Goal: Task Accomplishment & Management: Use online tool/utility

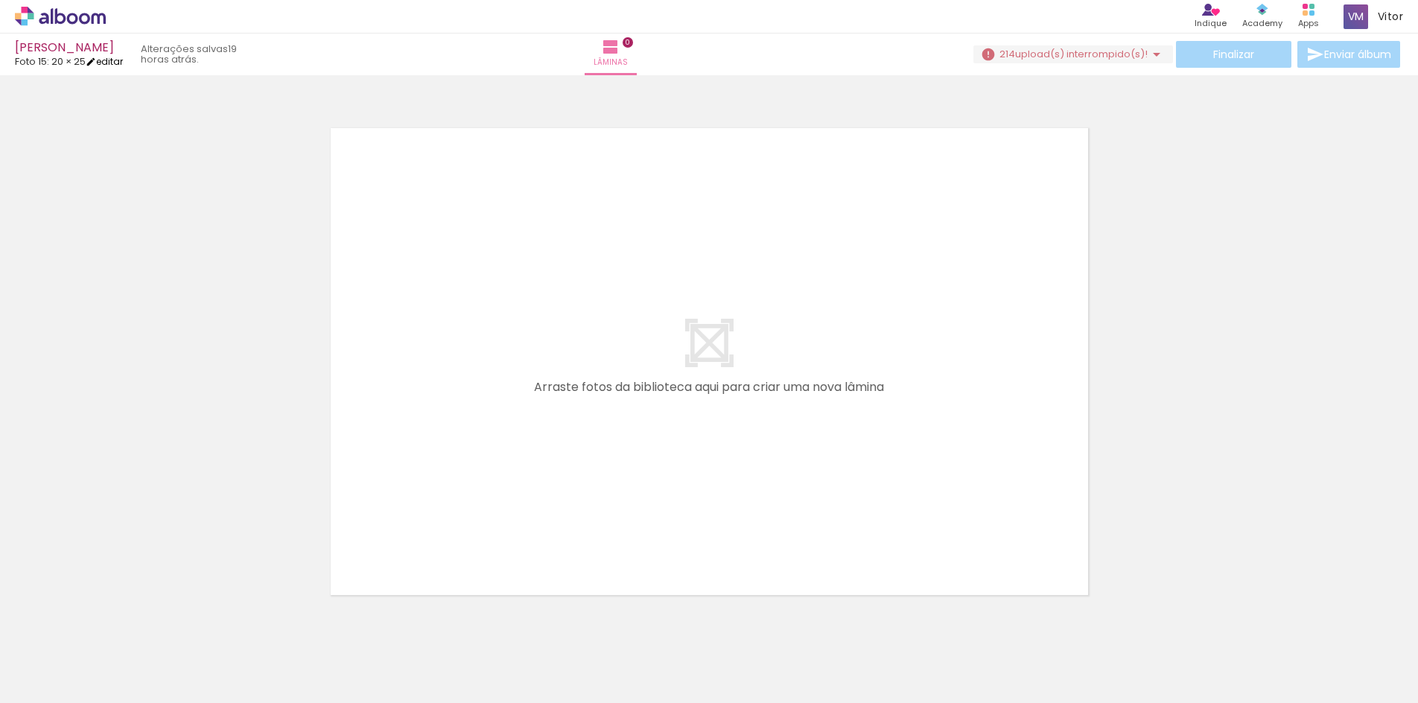
click at [96, 63] on iron-icon at bounding box center [91, 62] width 10 height 10
type input "0"
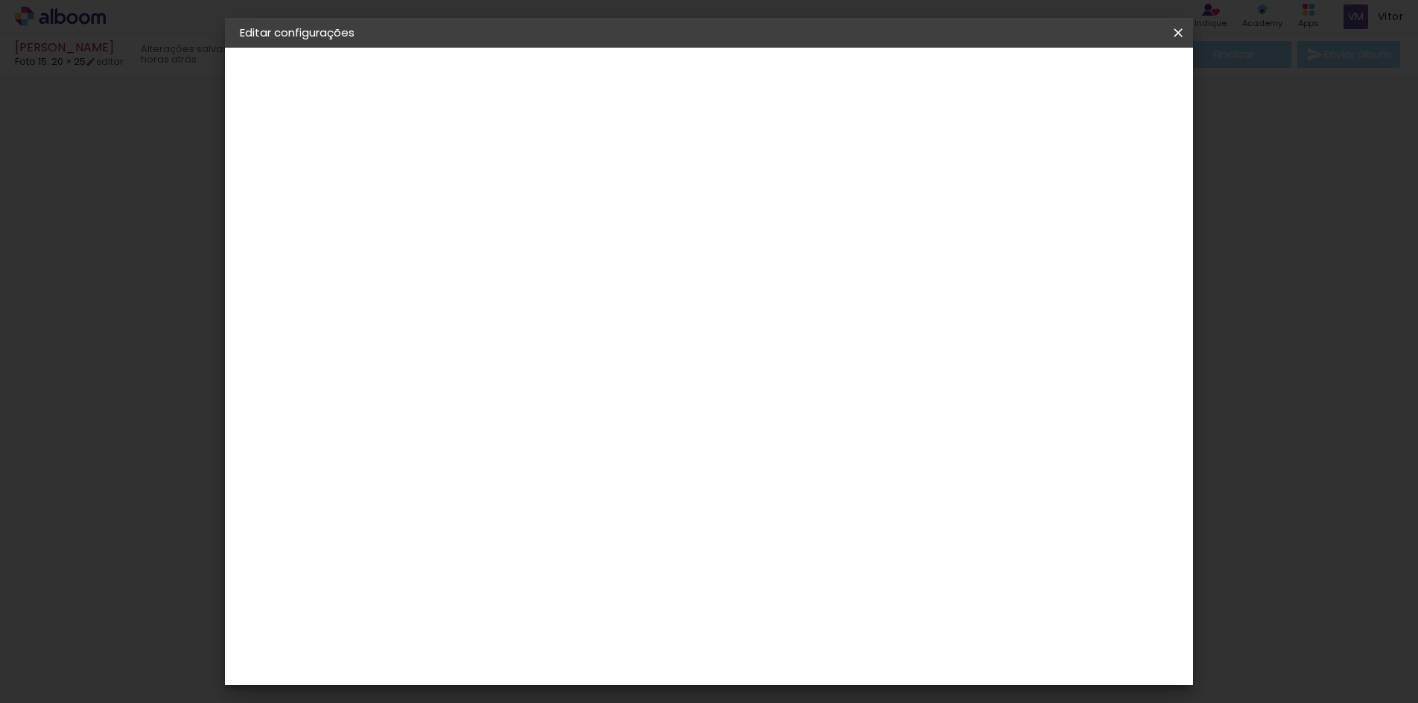
click at [0, 0] on slot "Voltar" at bounding box center [0, 0] width 0 height 0
click at [1179, 44] on paper-icon-button at bounding box center [1178, 32] width 30 height 27
click at [574, 81] on paper-button "Voltar" at bounding box center [544, 78] width 60 height 25
click at [1179, 38] on iron-icon at bounding box center [1178, 32] width 18 height 15
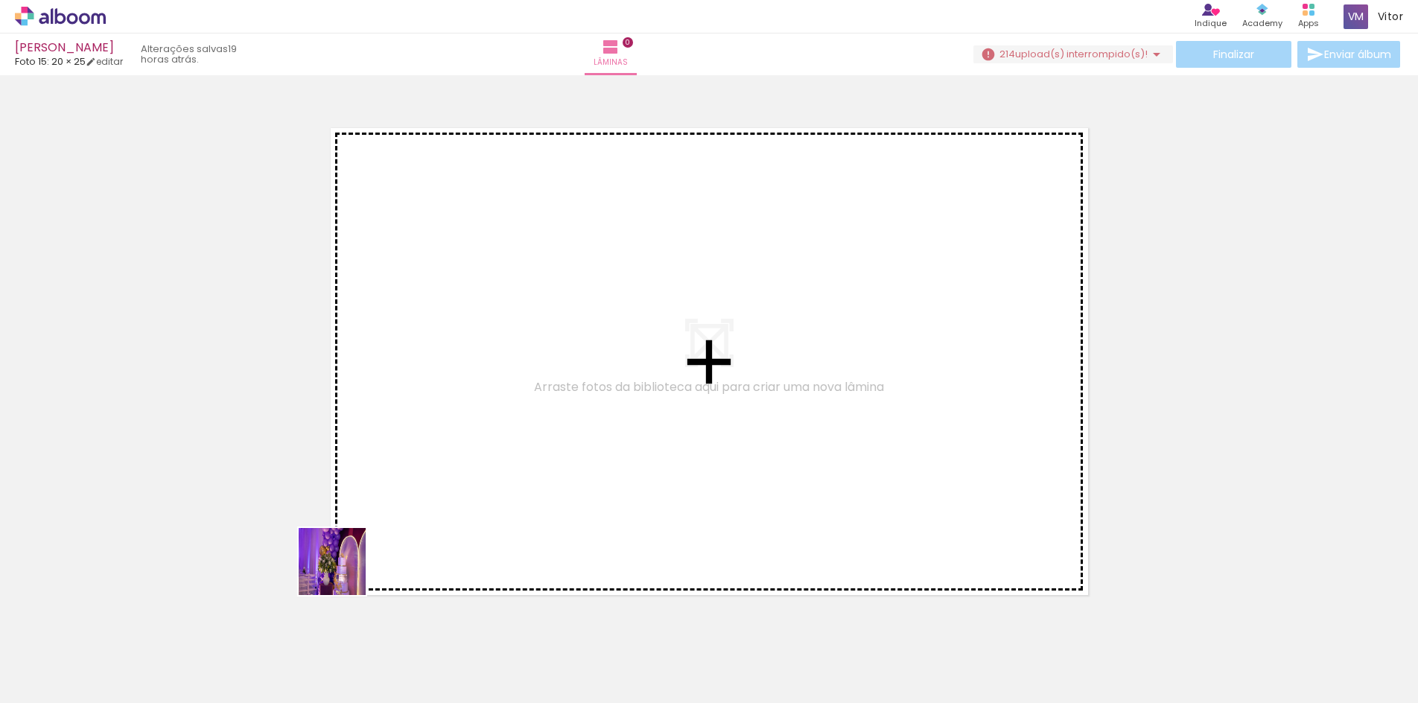
drag, startPoint x: 235, startPoint y: 669, endPoint x: 454, endPoint y: 606, distance: 227.9
click at [550, 440] on quentale-workspace at bounding box center [709, 351] width 1418 height 703
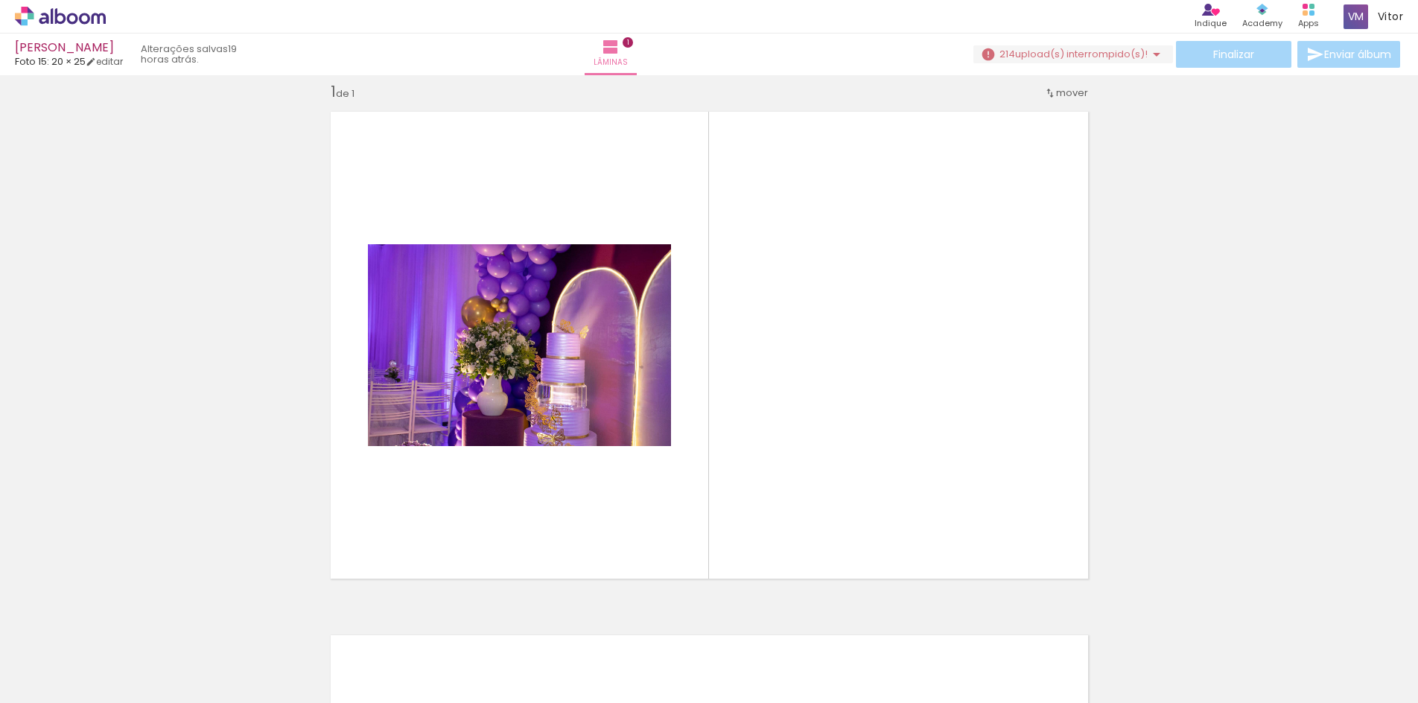
scroll to position [19, 0]
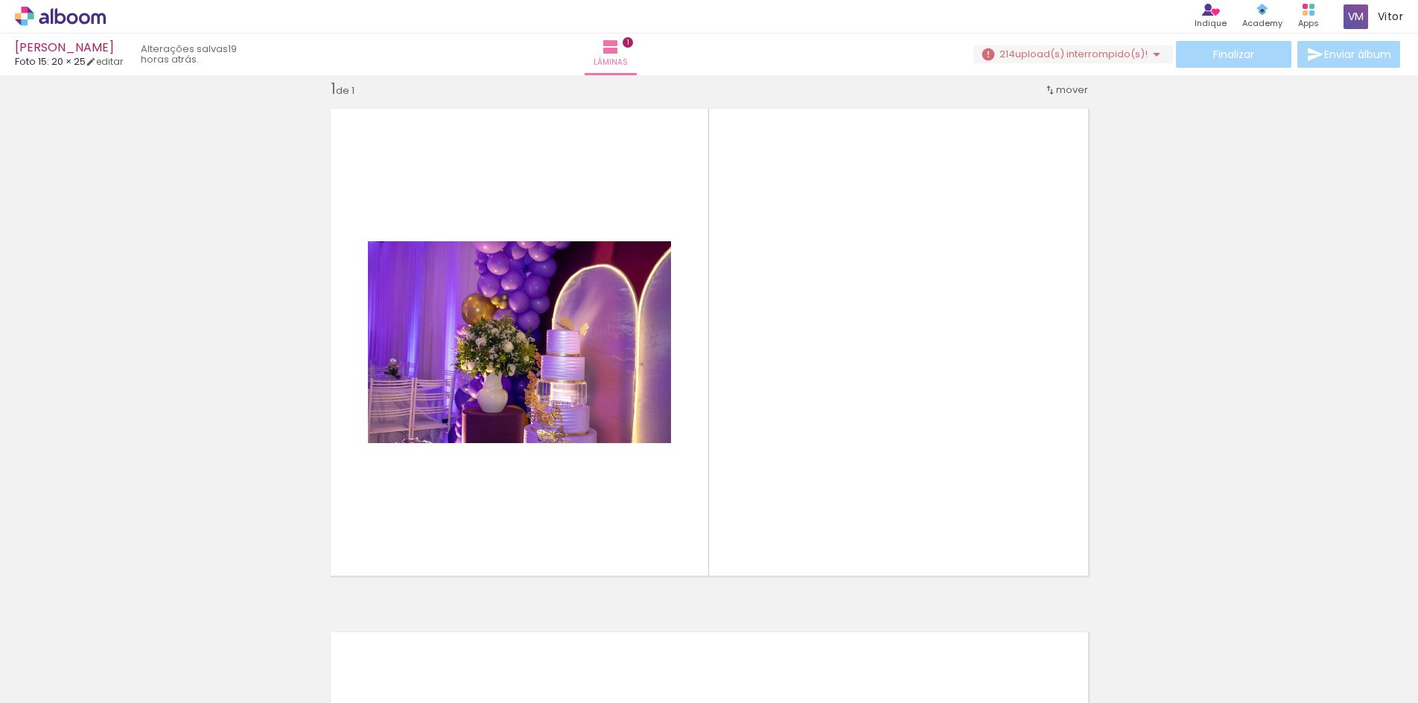
drag, startPoint x: 346, startPoint y: 673, endPoint x: 639, endPoint y: 469, distance: 356.4
click at [641, 468] on quentale-workspace at bounding box center [709, 351] width 1418 height 703
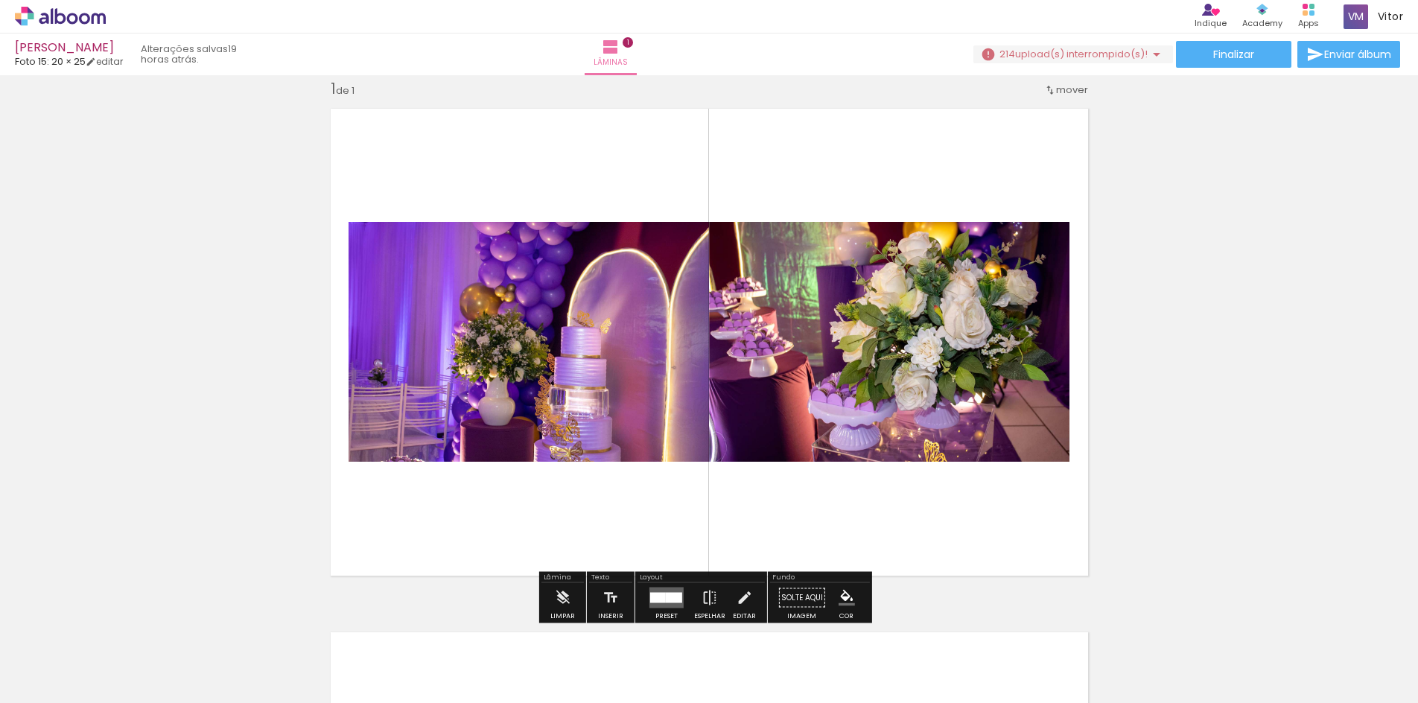
drag, startPoint x: 413, startPoint y: 665, endPoint x: 508, endPoint y: 519, distance: 174.0
click at [508, 519] on quentale-workspace at bounding box center [709, 351] width 1418 height 703
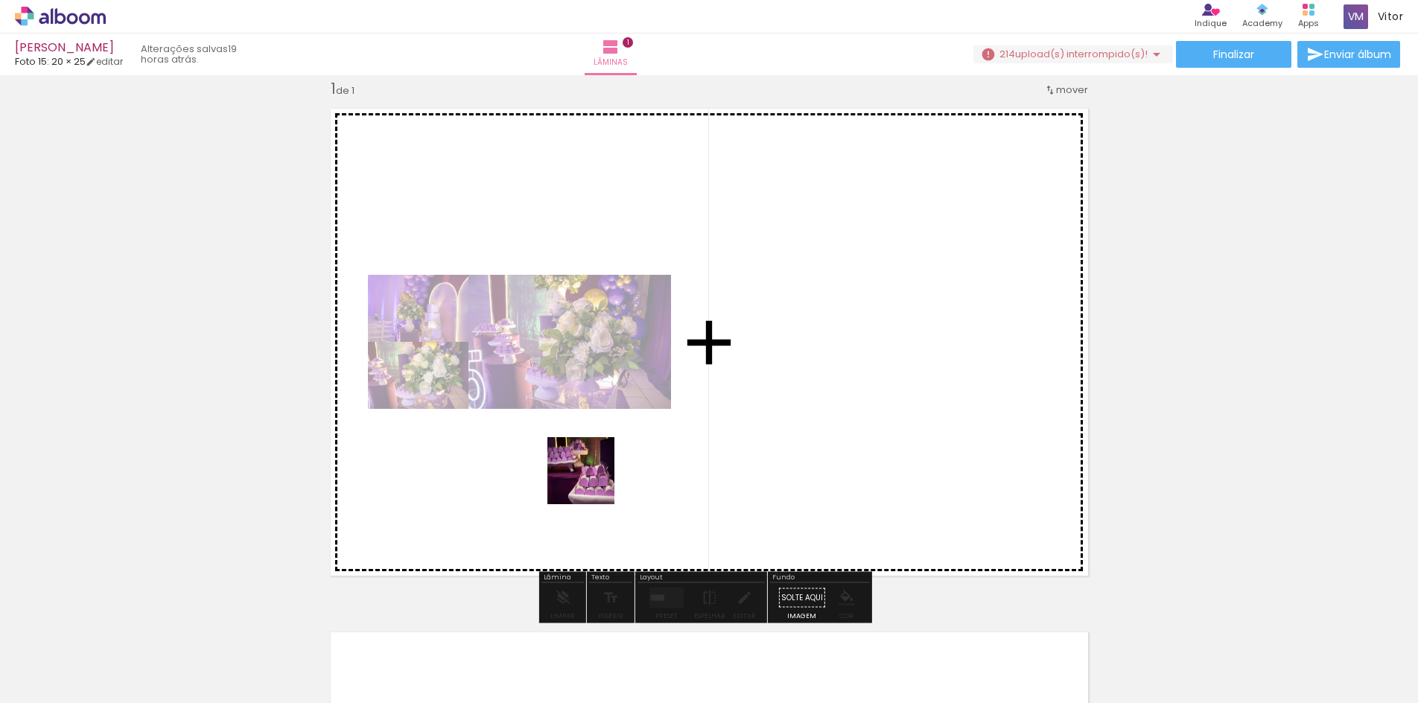
drag, startPoint x: 489, startPoint y: 661, endPoint x: 593, endPoint y: 481, distance: 207.9
click at [593, 481] on quentale-workspace at bounding box center [709, 351] width 1418 height 703
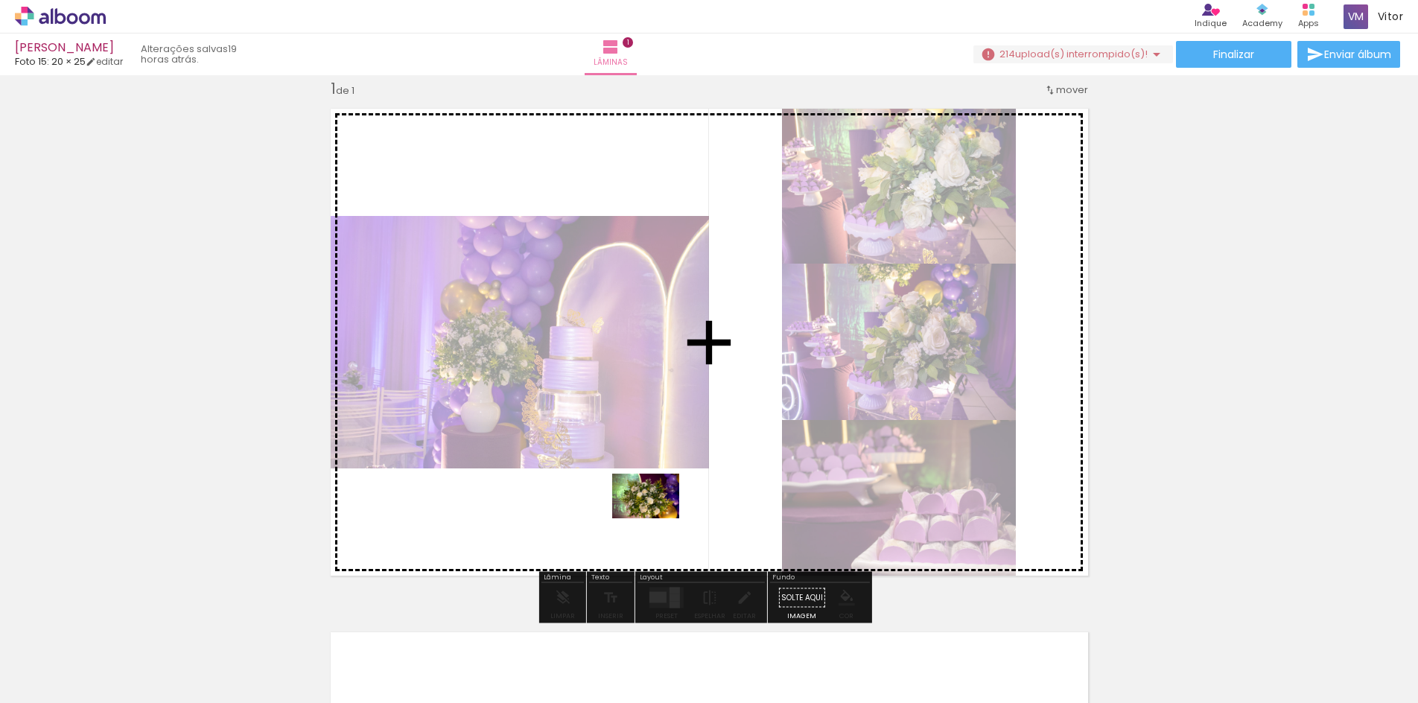
drag, startPoint x: 684, startPoint y: 670, endPoint x: 657, endPoint y: 518, distance: 154.3
click at [657, 518] on quentale-workspace at bounding box center [709, 351] width 1418 height 703
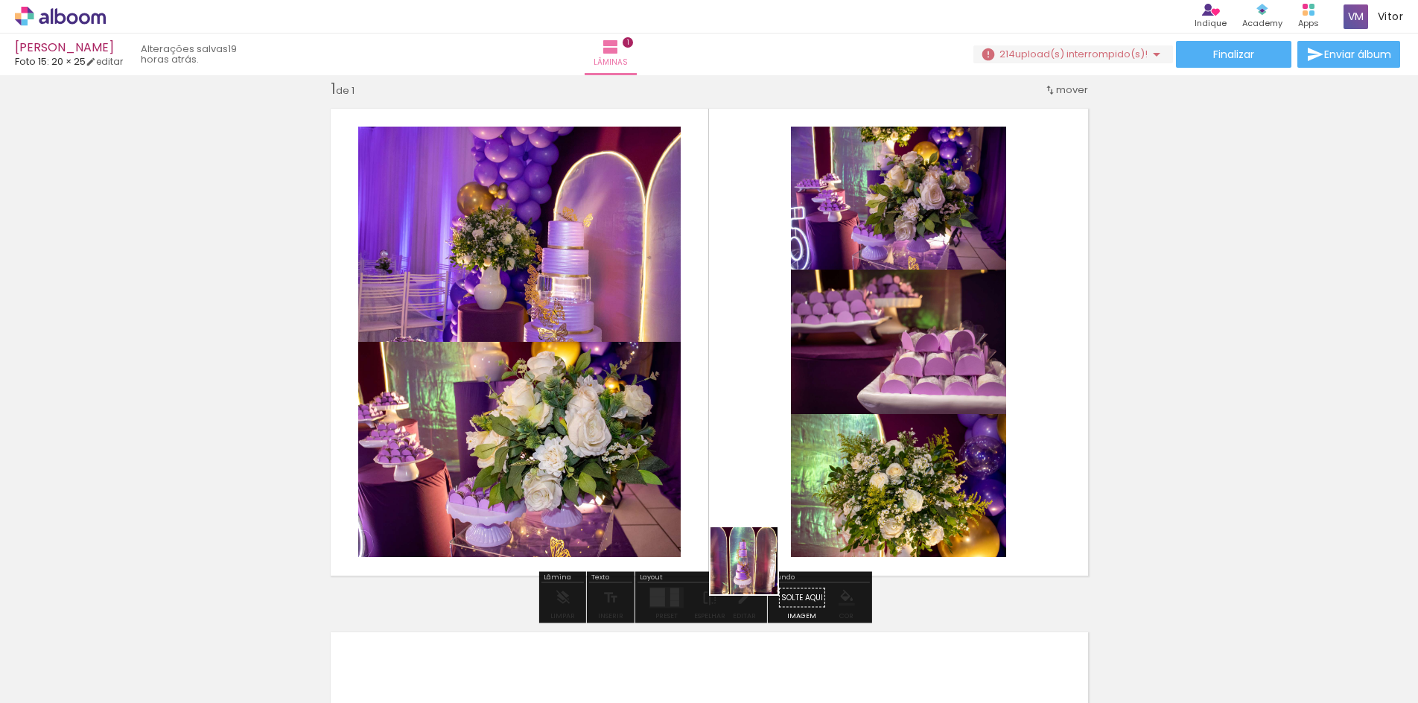
drag, startPoint x: 768, startPoint y: 668, endPoint x: 755, endPoint y: 491, distance: 177.7
click at [756, 492] on quentale-workspace at bounding box center [709, 351] width 1418 height 703
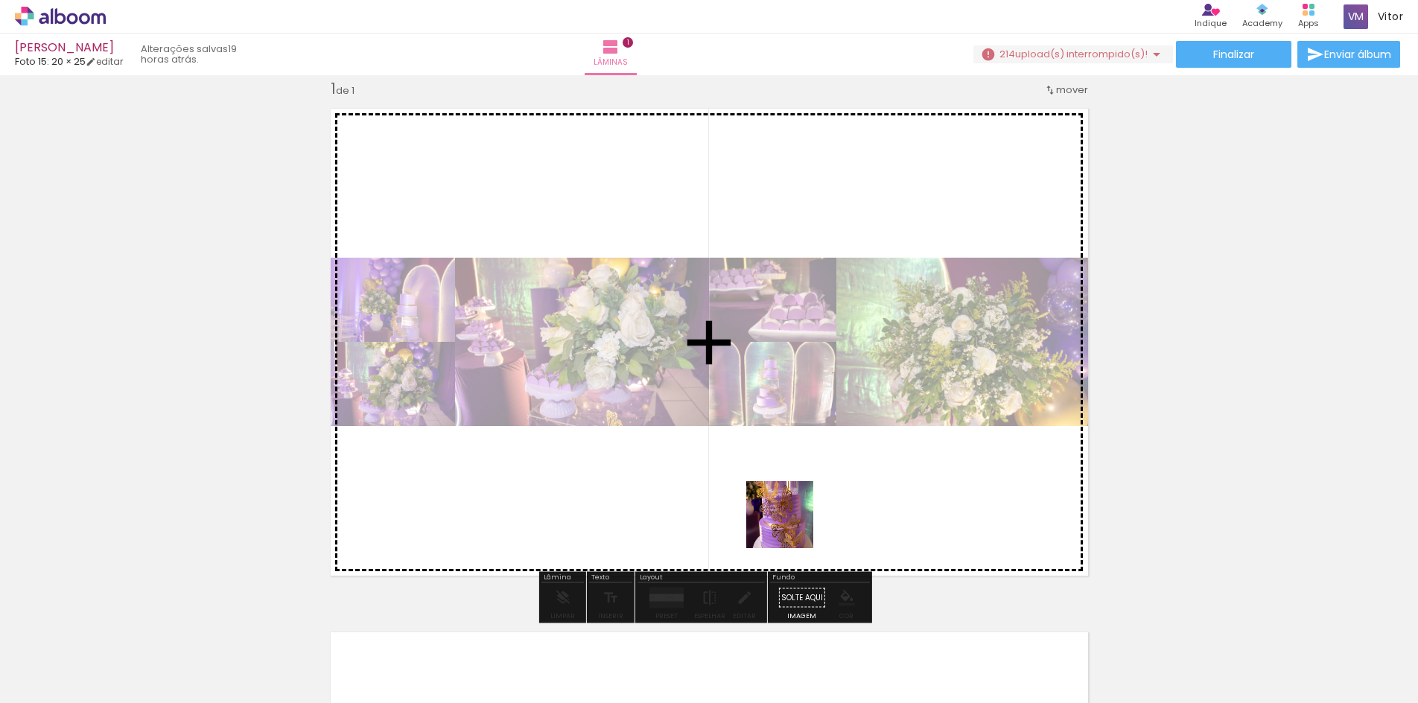
drag, startPoint x: 836, startPoint y: 644, endPoint x: 756, endPoint y: 471, distance: 191.0
click at [756, 471] on quentale-workspace at bounding box center [709, 351] width 1418 height 703
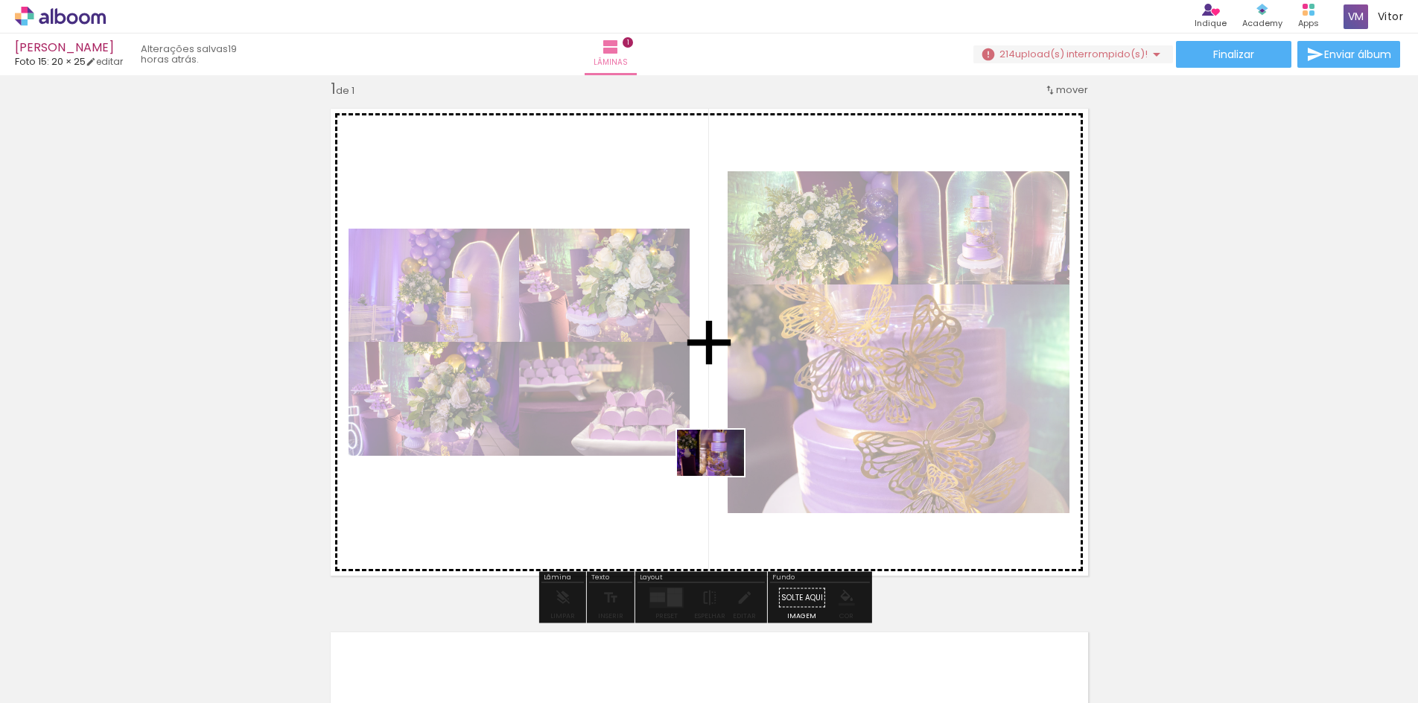
drag, startPoint x: 922, startPoint y: 650, endPoint x: 722, endPoint y: 474, distance: 266.5
click at [722, 474] on quentale-workspace at bounding box center [709, 351] width 1418 height 703
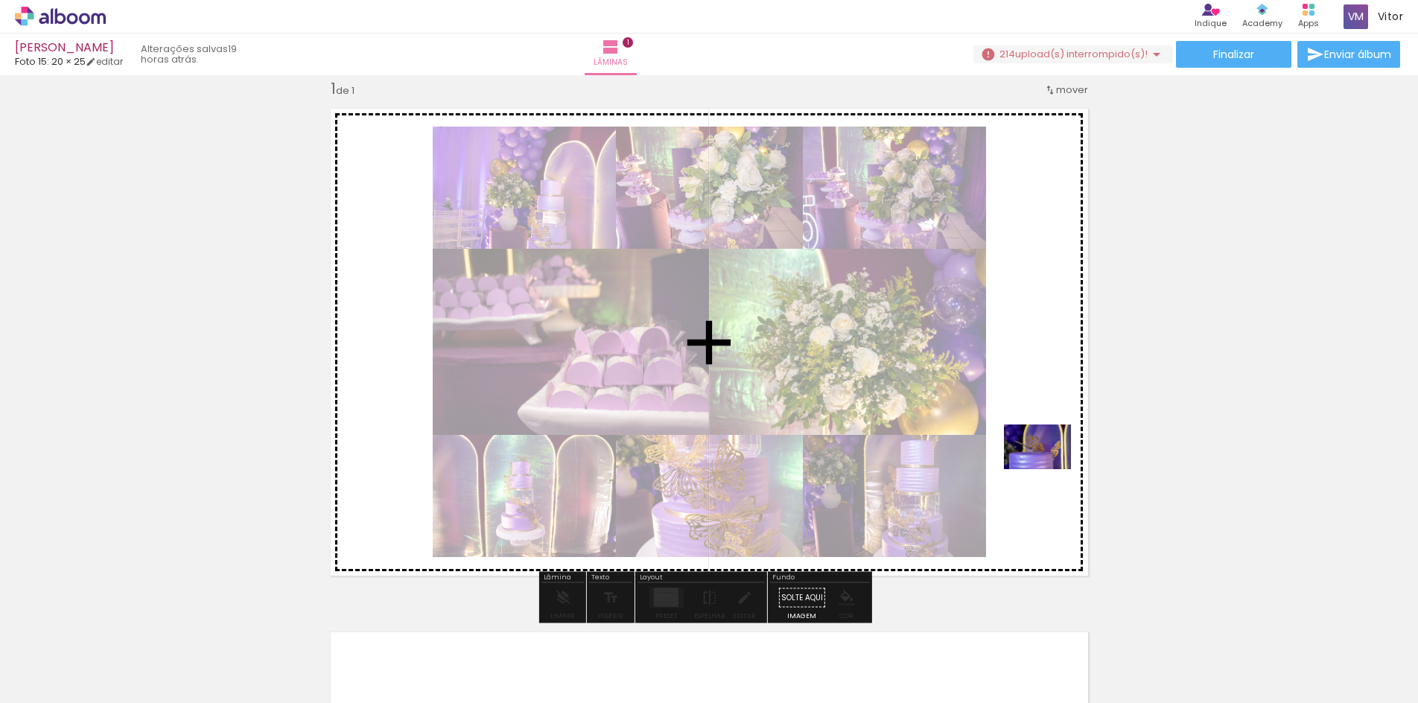
drag, startPoint x: 993, startPoint y: 645, endPoint x: 1049, endPoint y: 469, distance: 184.4
click at [1049, 469] on quentale-workspace at bounding box center [709, 351] width 1418 height 703
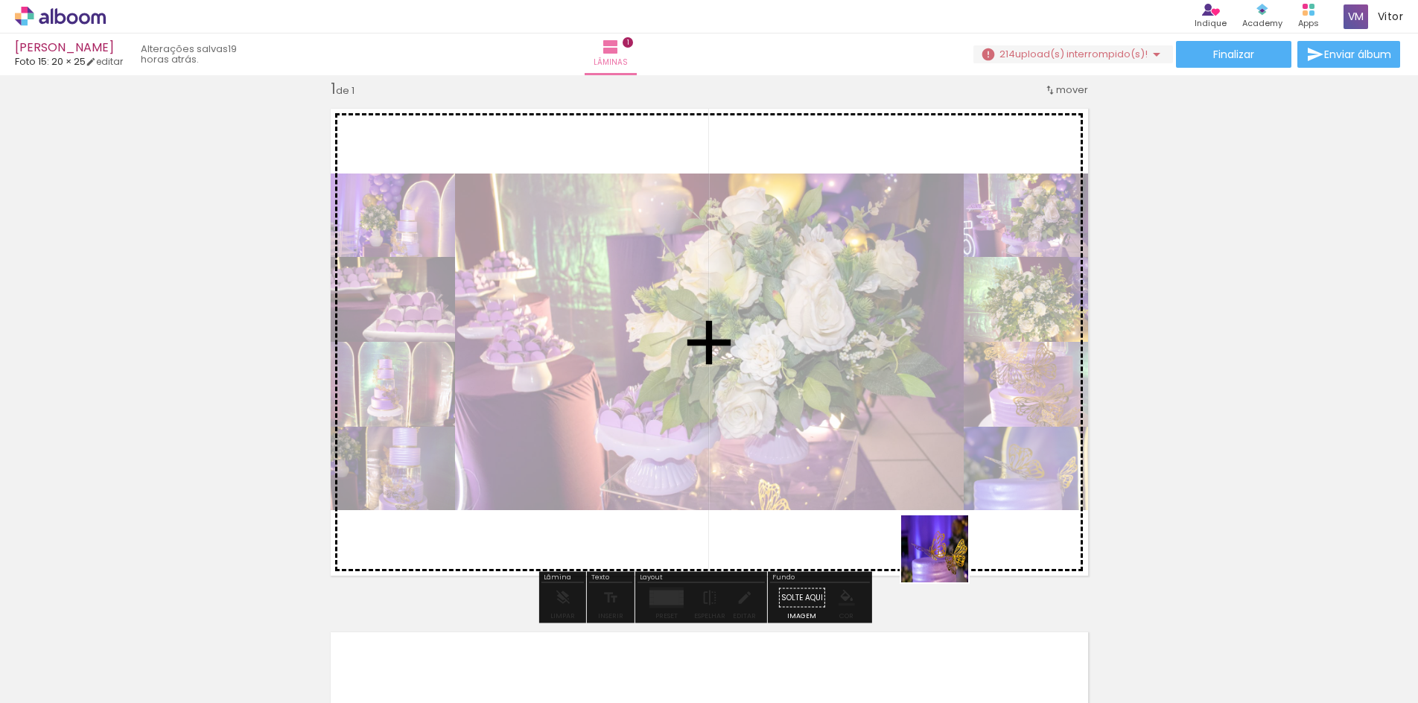
drag, startPoint x: 1066, startPoint y: 661, endPoint x: 717, endPoint y: 481, distance: 393.1
click at [717, 481] on quentale-workspace at bounding box center [709, 351] width 1418 height 703
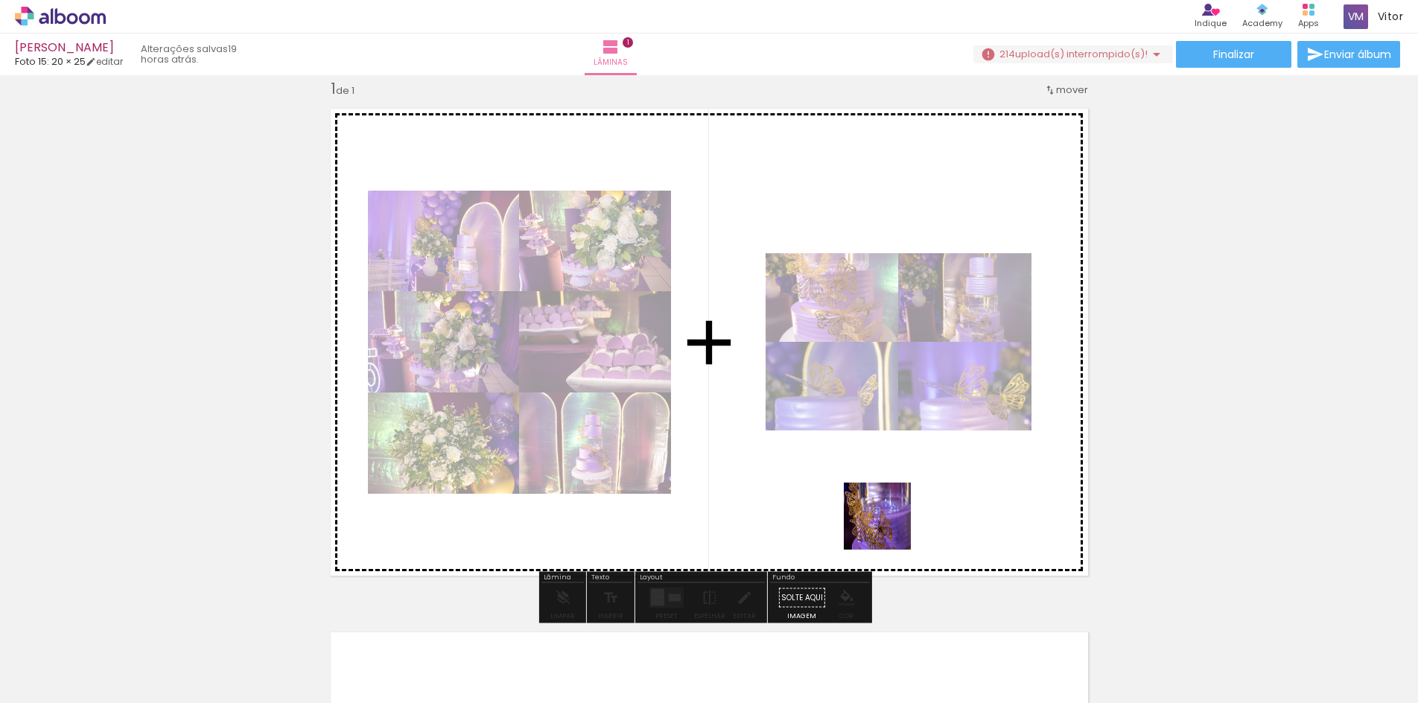
drag, startPoint x: 1145, startPoint y: 658, endPoint x: 861, endPoint y: 520, distance: 315.8
click at [861, 520] on quentale-workspace at bounding box center [709, 351] width 1418 height 703
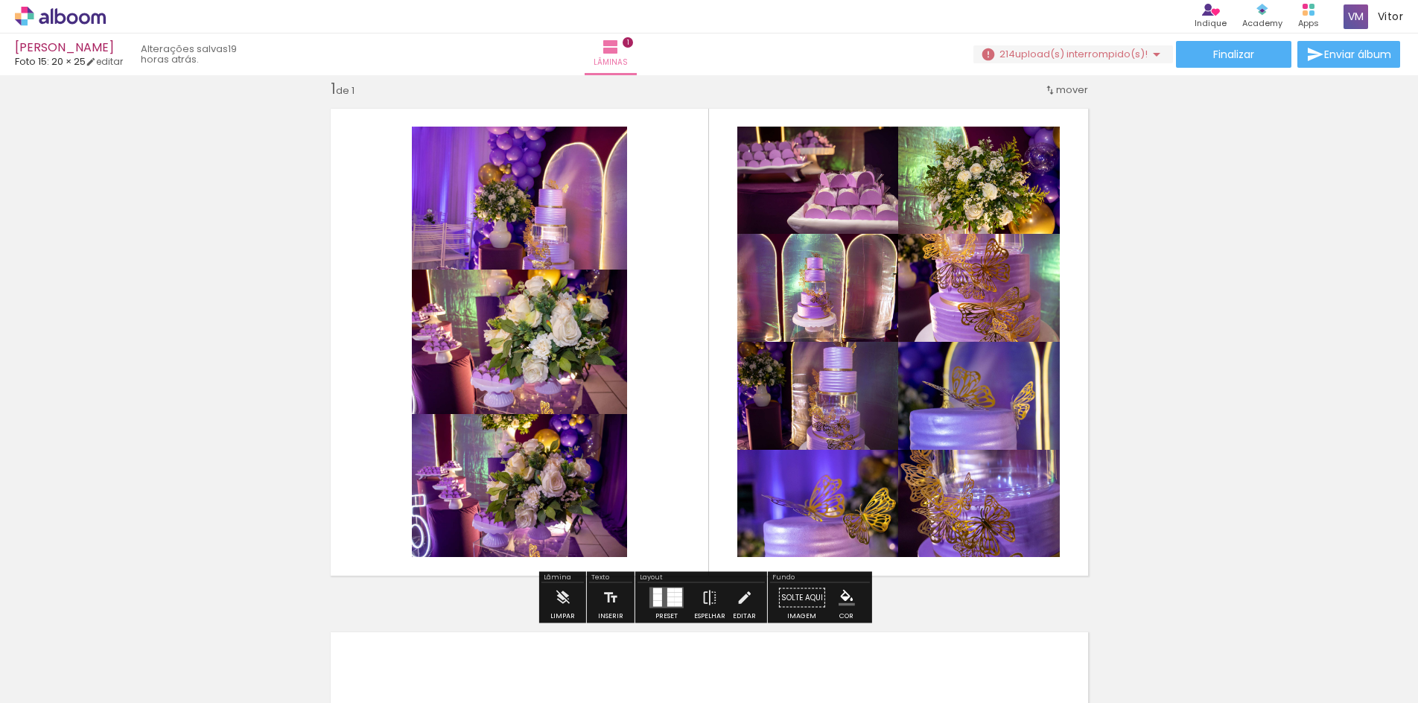
click at [675, 604] on div at bounding box center [678, 605] width 7 height 4
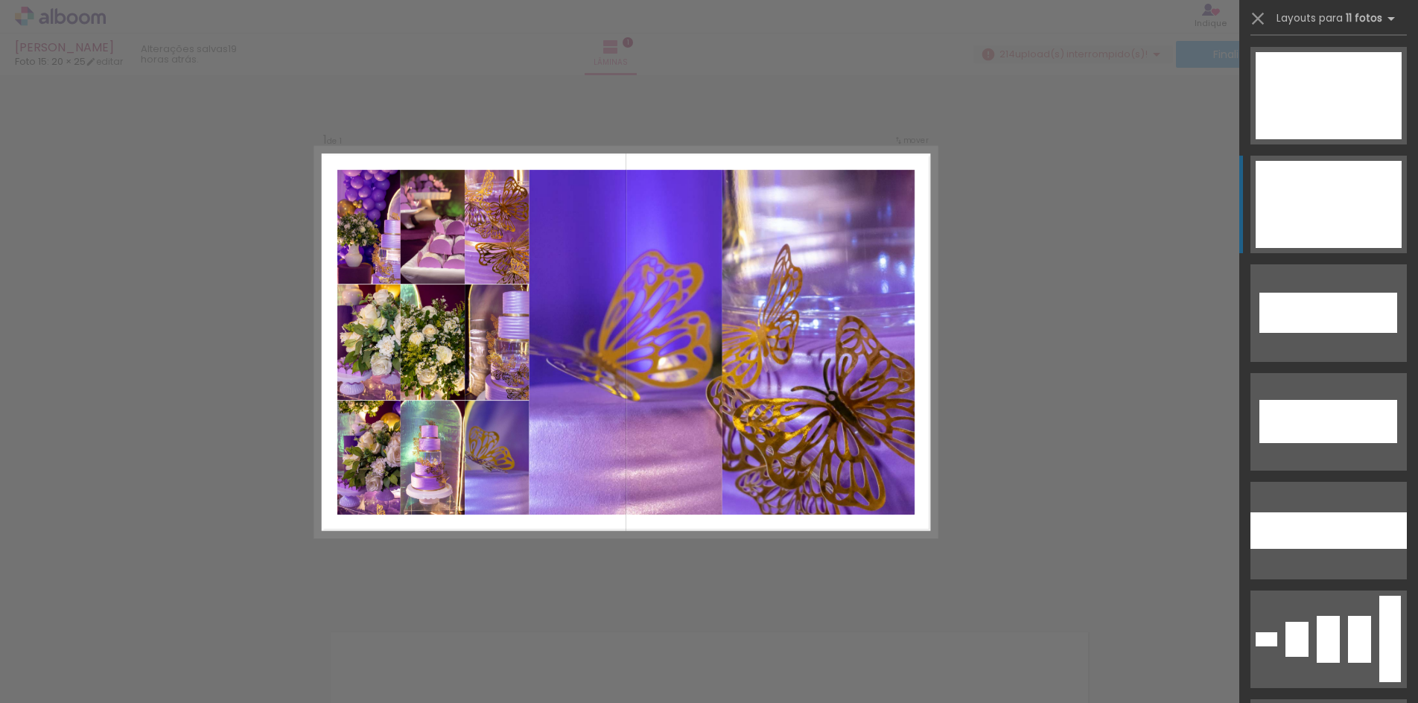
scroll to position [2681, 0]
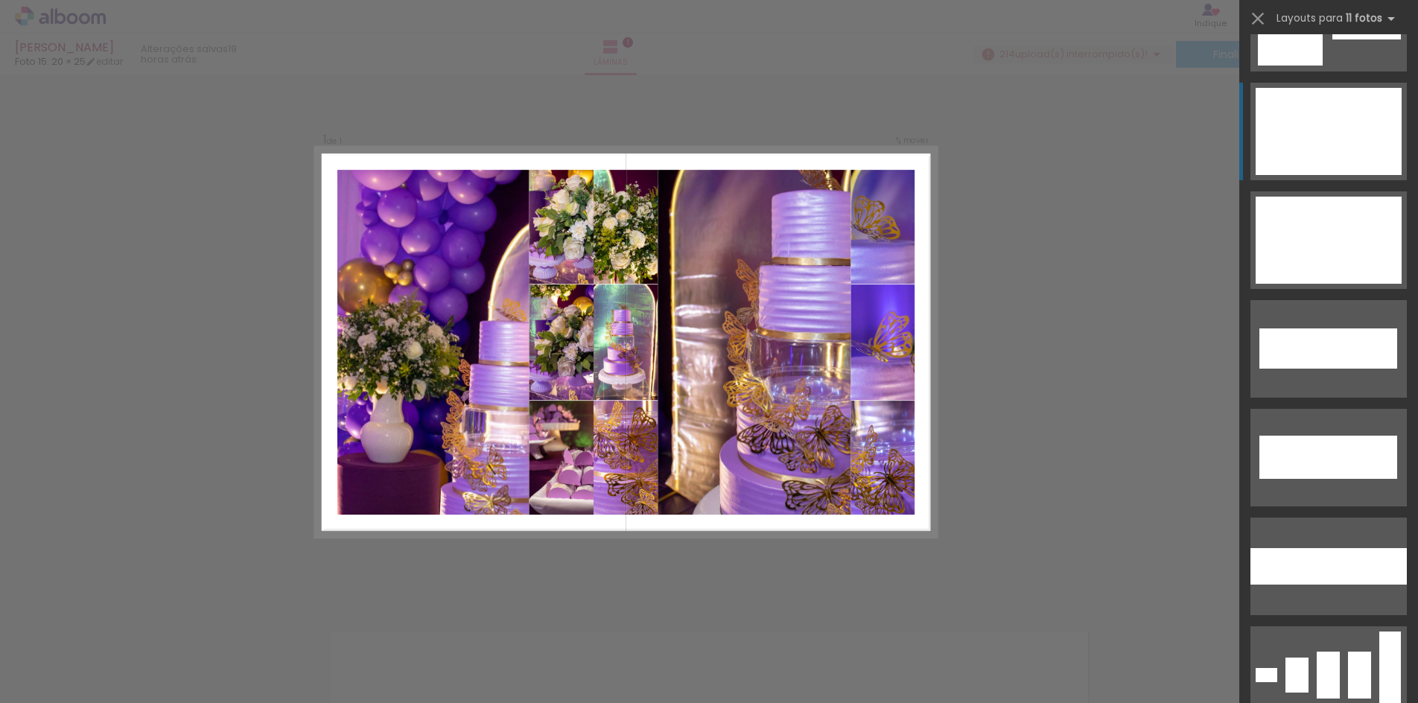
click at [1329, 151] on div at bounding box center [1329, 160] width 16 height 29
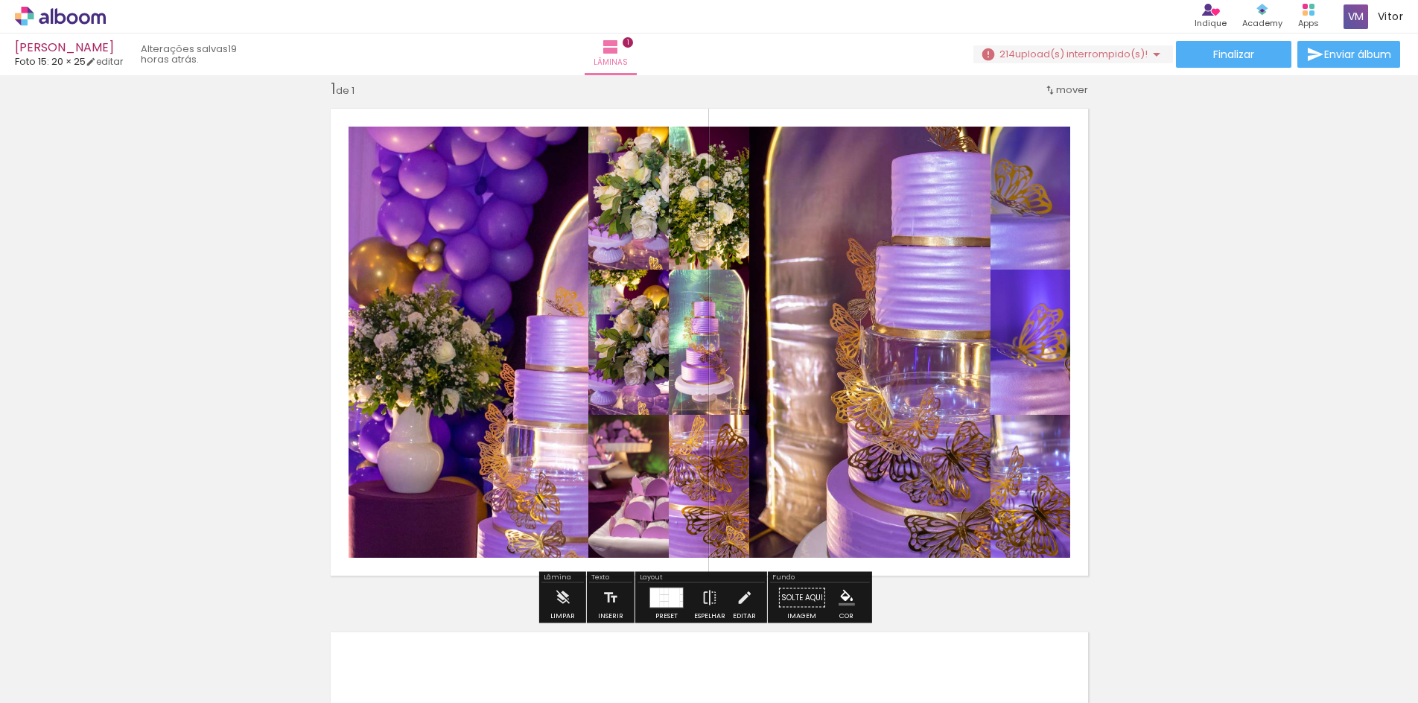
click at [1303, 311] on div "Inserir lâmina 1 de 1" at bounding box center [709, 585] width 1418 height 1048
click at [706, 600] on iron-icon at bounding box center [710, 598] width 16 height 30
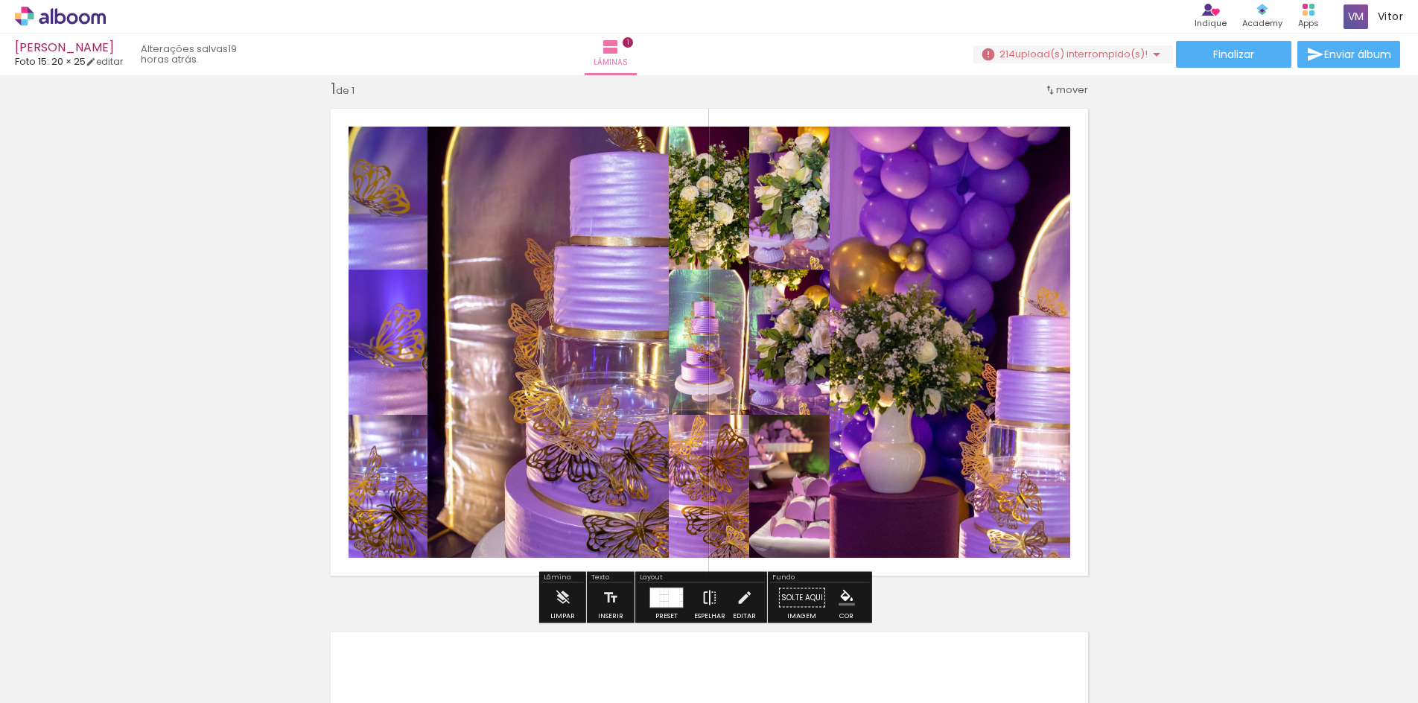
click at [706, 600] on iron-icon at bounding box center [710, 598] width 16 height 30
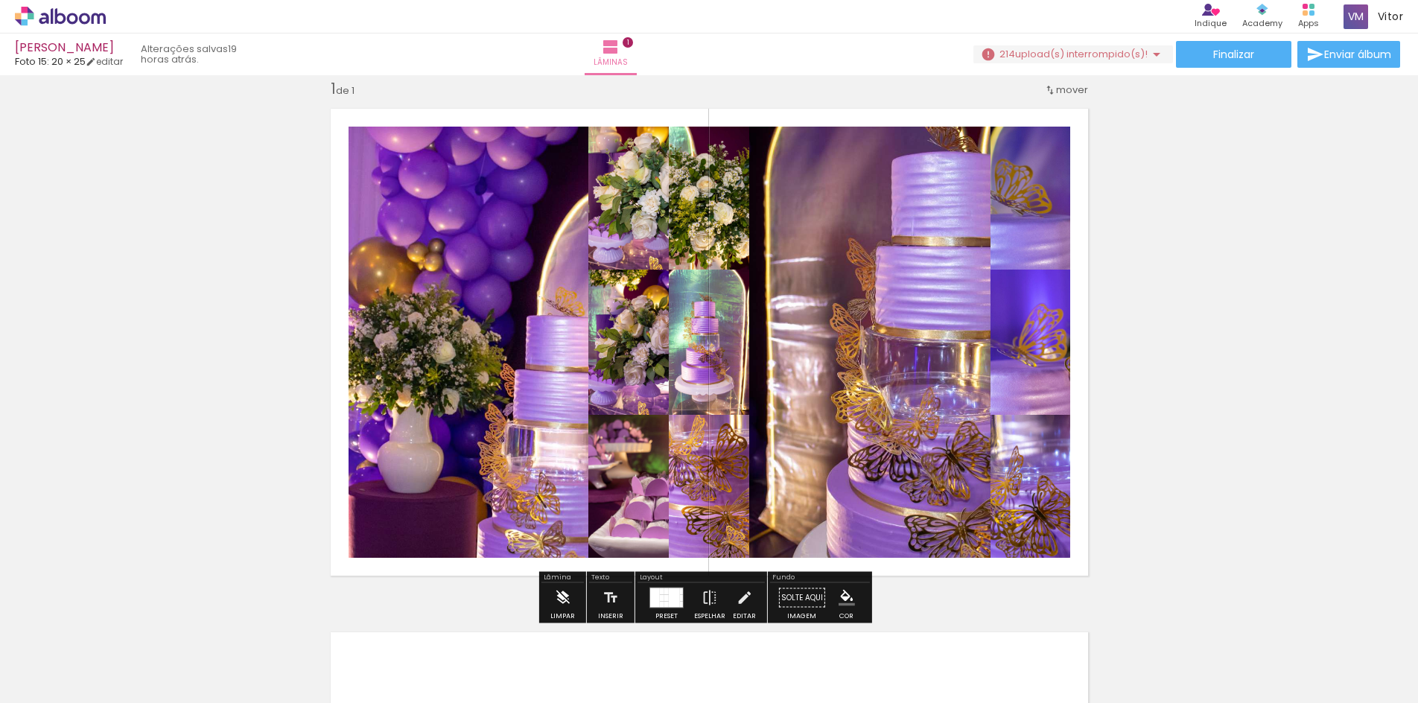
click at [559, 598] on iron-icon at bounding box center [562, 598] width 16 height 30
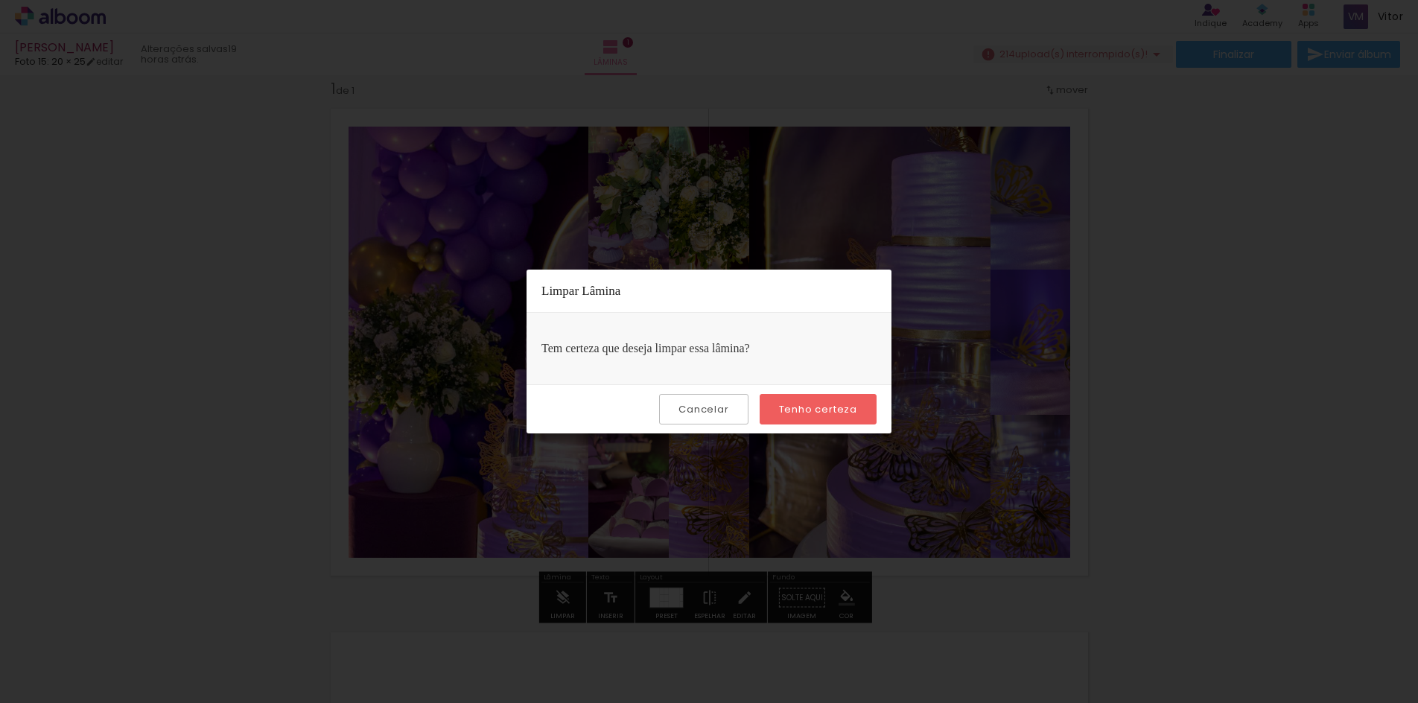
click at [0, 0] on slot "Cancelar" at bounding box center [0, 0] width 0 height 0
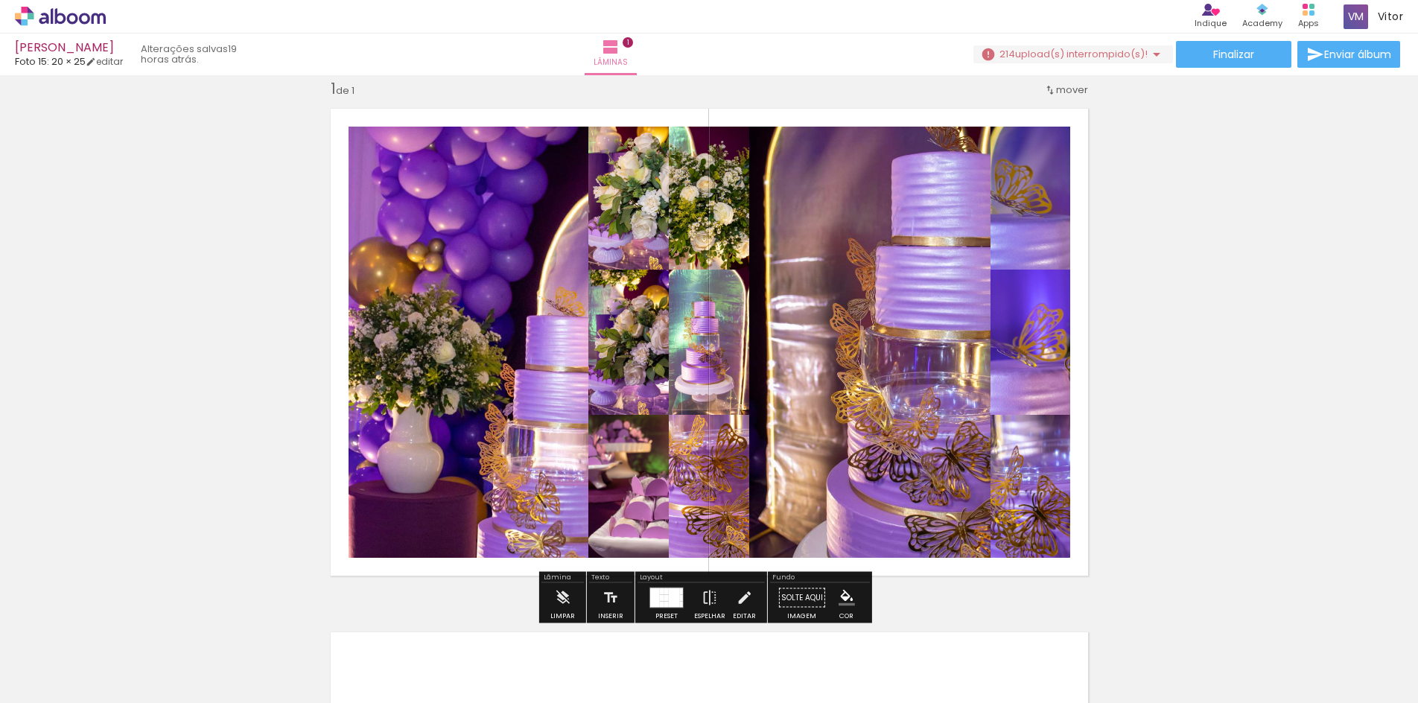
click at [795, 597] on paper-button "Solte aqui Imagem" at bounding box center [802, 602] width 54 height 38
